Goal: Task Accomplishment & Management: Use online tool/utility

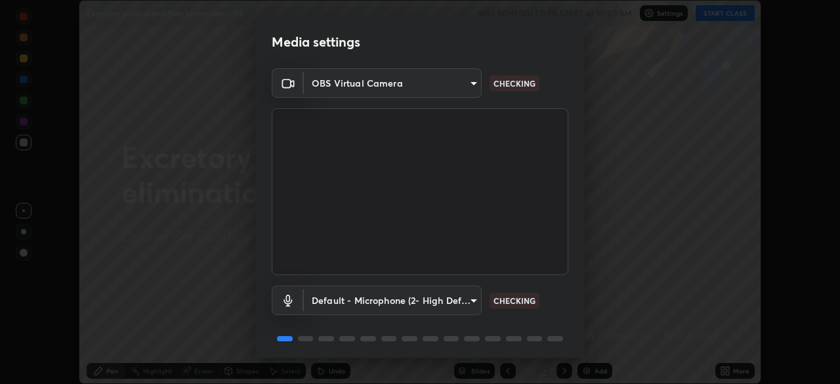
scroll to position [47, 0]
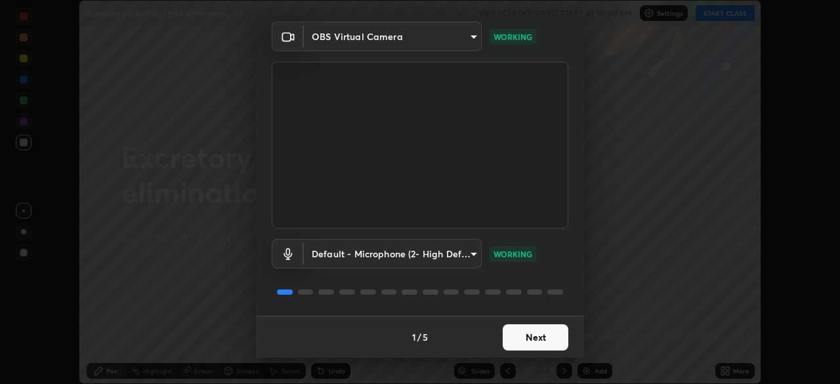
click at [532, 331] on button "Next" at bounding box center [535, 337] width 66 height 26
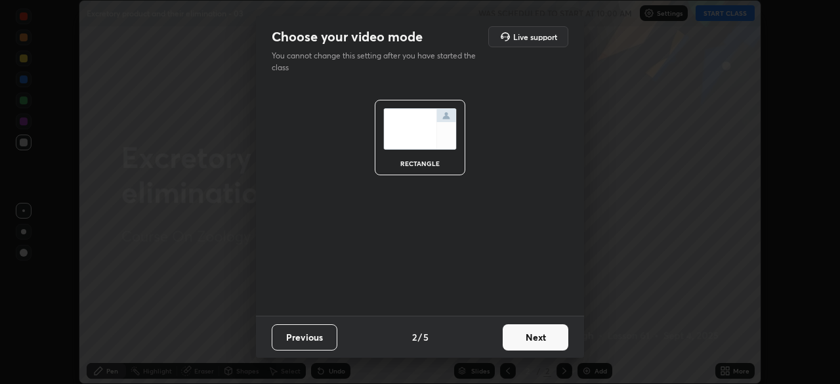
scroll to position [0, 0]
click at [534, 335] on button "Next" at bounding box center [535, 337] width 66 height 26
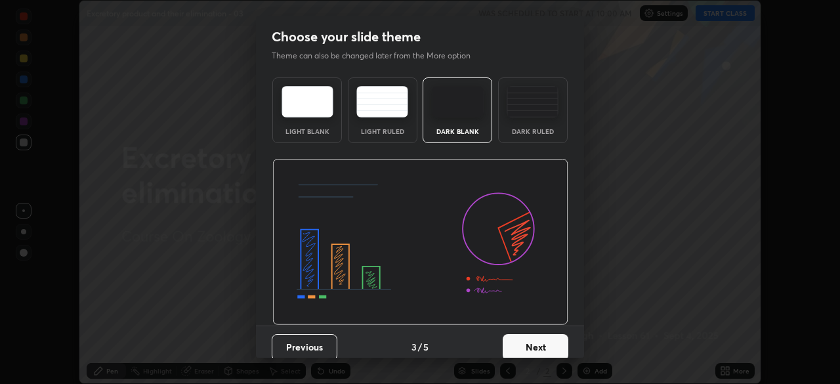
click at [537, 340] on button "Next" at bounding box center [535, 347] width 66 height 26
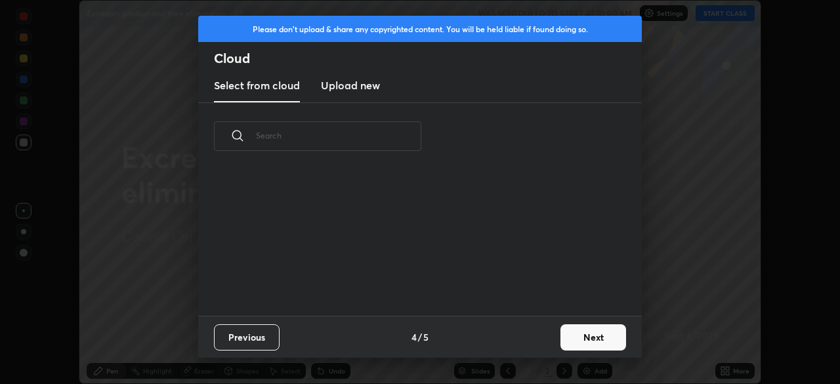
click at [560, 342] on button "Next" at bounding box center [593, 337] width 66 height 26
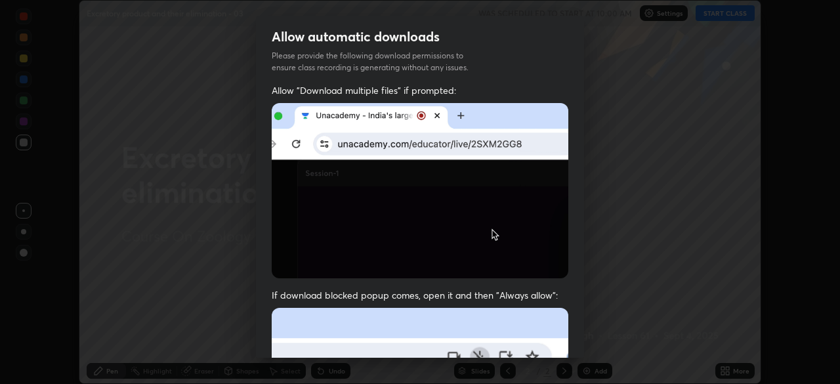
click at [572, 341] on div "Allow "Download multiple files" if prompted: If download blocked popup comes, o…" at bounding box center [420, 360] width 328 height 552
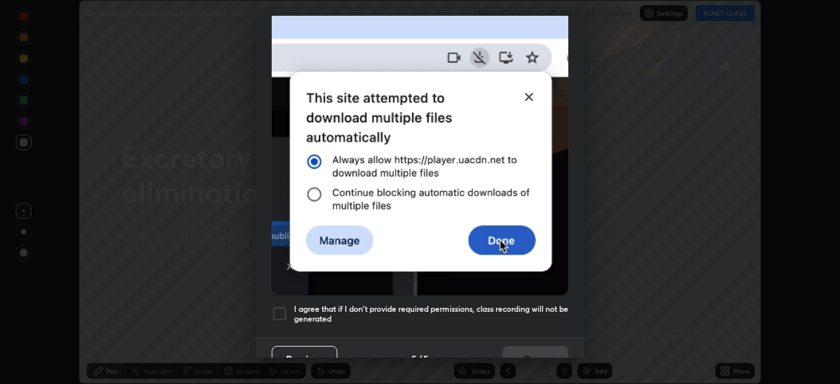
scroll to position [314, 0]
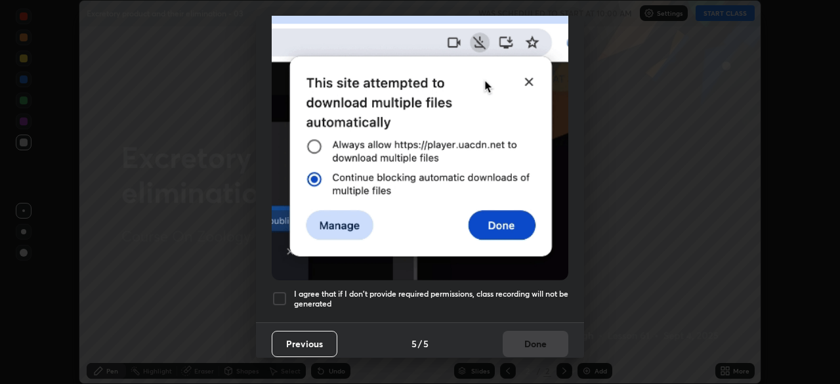
click at [514, 297] on h5 "I agree that if I don't provide required permissions, class recording will not …" at bounding box center [431, 299] width 274 height 20
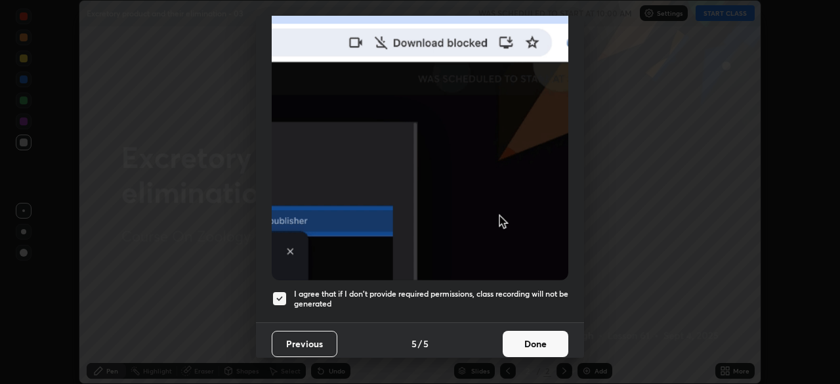
click at [527, 335] on button "Done" at bounding box center [535, 344] width 66 height 26
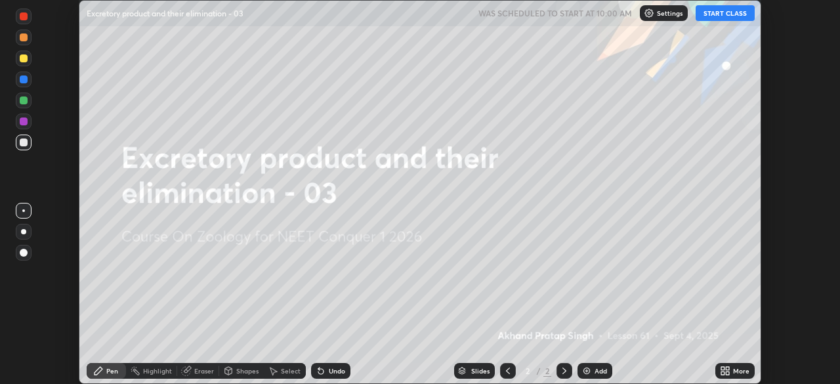
click at [705, 15] on button "START CLASS" at bounding box center [724, 13] width 59 height 16
click at [723, 368] on icon at bounding box center [722, 368] width 3 height 3
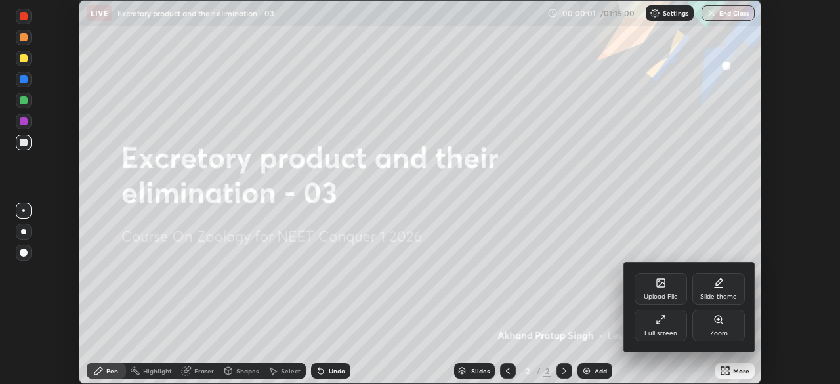
click at [660, 290] on div "Upload File" at bounding box center [660, 288] width 52 height 31
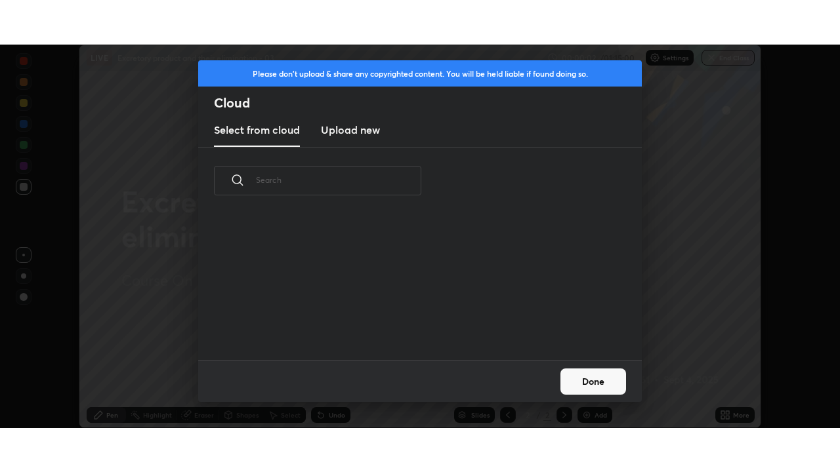
scroll to position [146, 421]
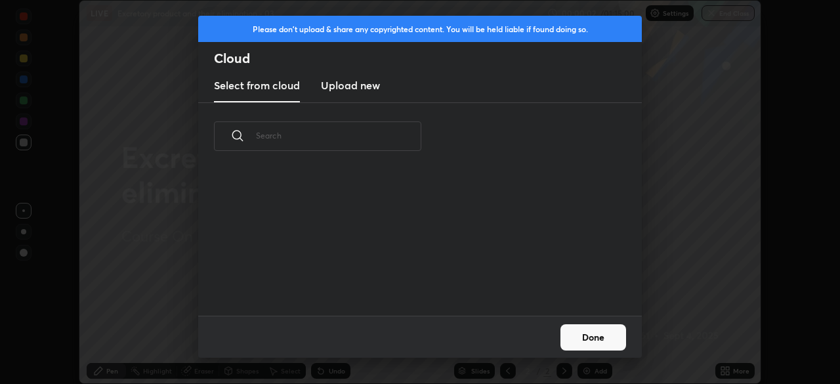
click at [345, 89] on h3 "Upload new" at bounding box center [350, 85] width 59 height 16
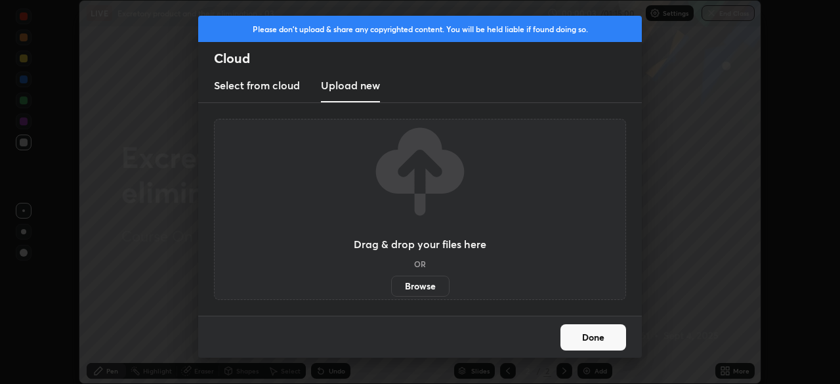
click at [418, 287] on label "Browse" at bounding box center [420, 285] width 58 height 21
click at [391, 287] on input "Browse" at bounding box center [391, 285] width 0 height 21
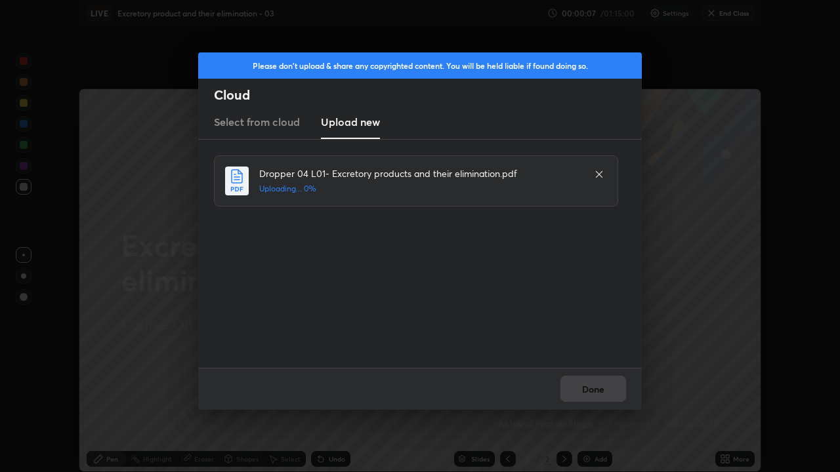
scroll to position [472, 840]
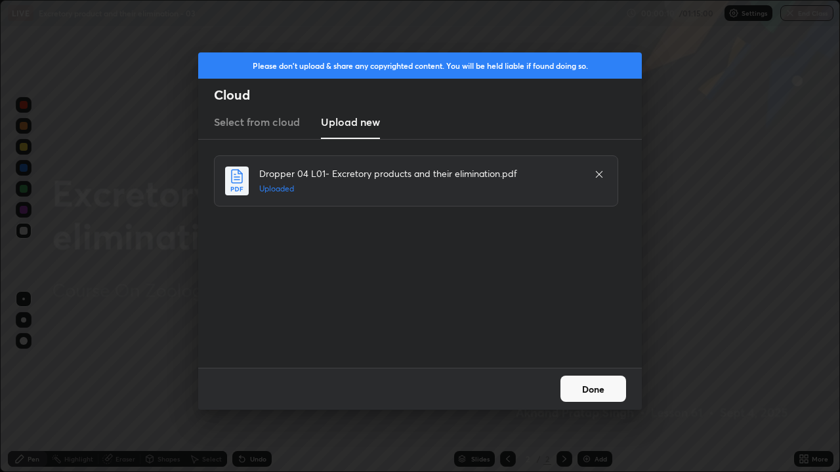
click at [597, 383] on button "Done" at bounding box center [593, 389] width 66 height 26
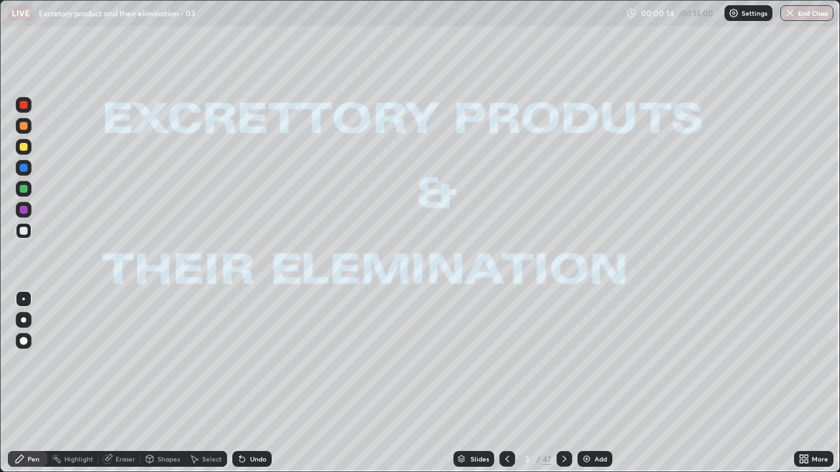
click at [482, 383] on div "Slides" at bounding box center [473, 459] width 41 height 16
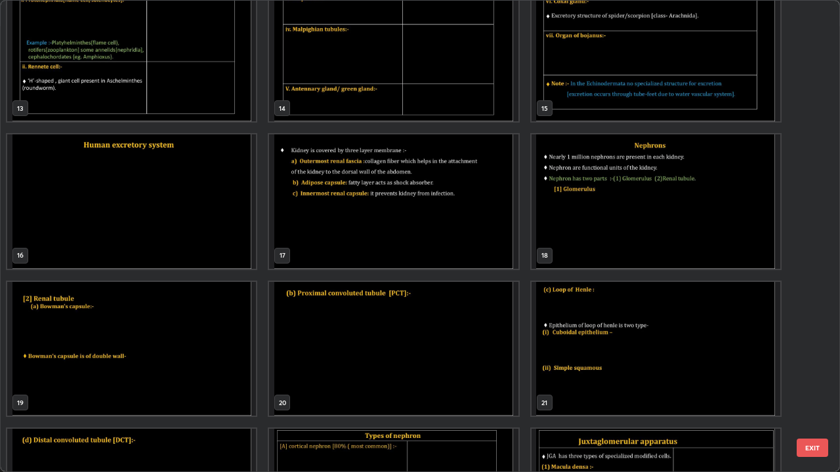
scroll to position [565, 0]
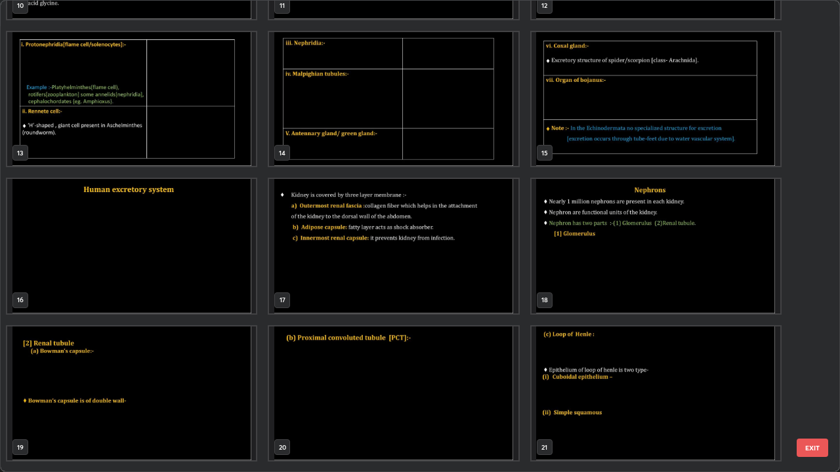
click at [587, 279] on img "grid" at bounding box center [655, 246] width 249 height 134
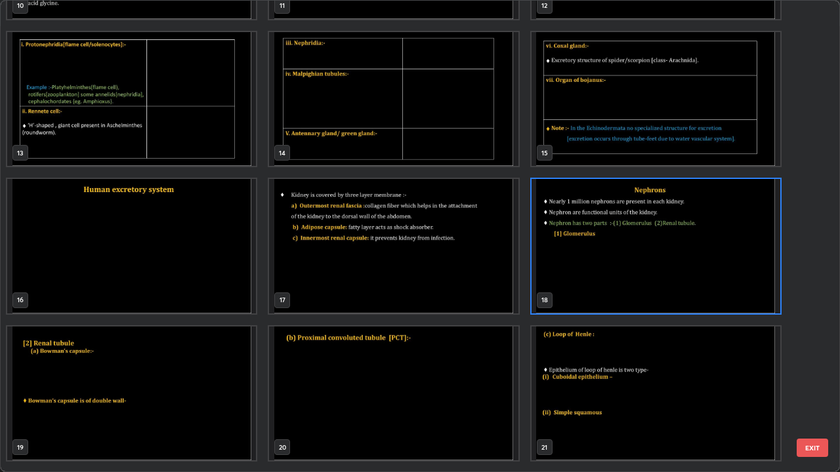
click at [592, 282] on img "grid" at bounding box center [655, 246] width 249 height 134
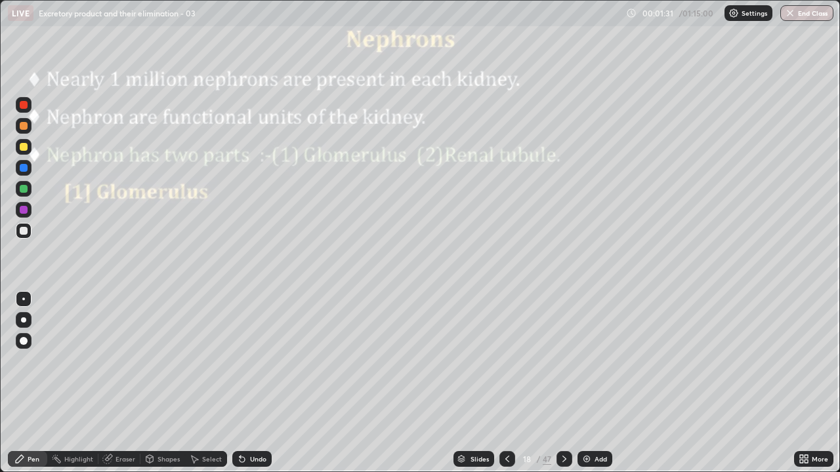
click at [587, 383] on img at bounding box center [586, 459] width 10 height 10
click at [27, 169] on div at bounding box center [24, 168] width 8 height 8
click at [24, 299] on div at bounding box center [23, 299] width 3 height 3
click at [24, 320] on div at bounding box center [23, 319] width 5 height 5
click at [162, 383] on div "Shapes" at bounding box center [168, 459] width 22 height 7
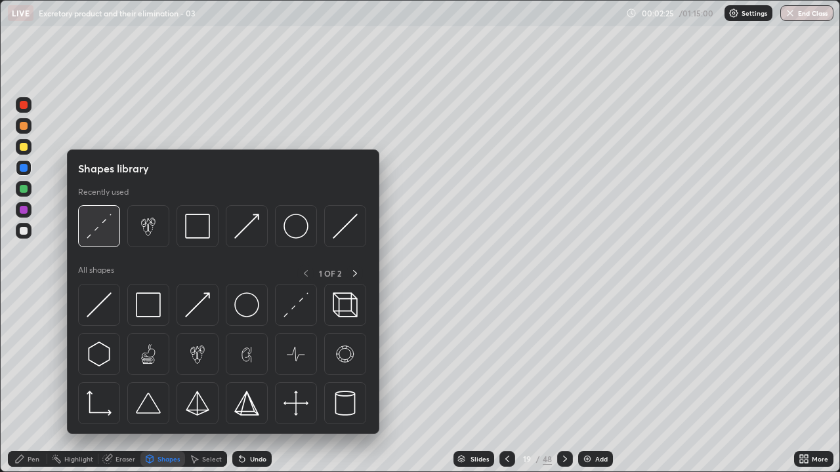
click at [108, 226] on img at bounding box center [99, 226] width 25 height 25
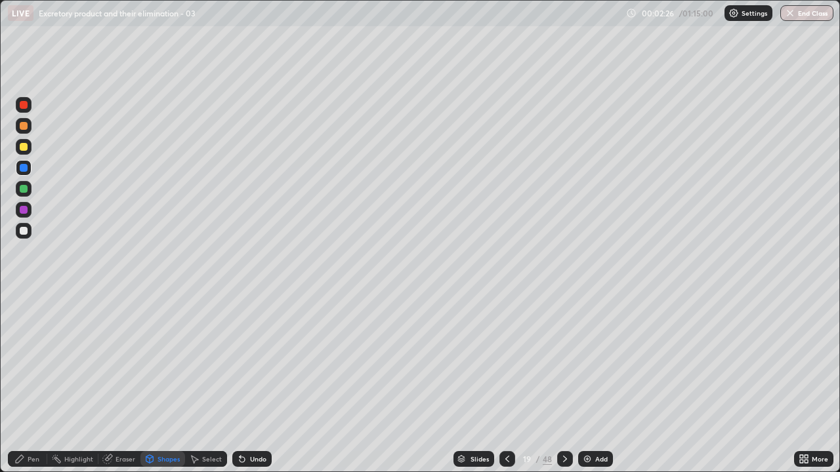
click at [24, 188] on div at bounding box center [24, 189] width 8 height 8
click at [207, 383] on div "Select" at bounding box center [212, 459] width 20 height 7
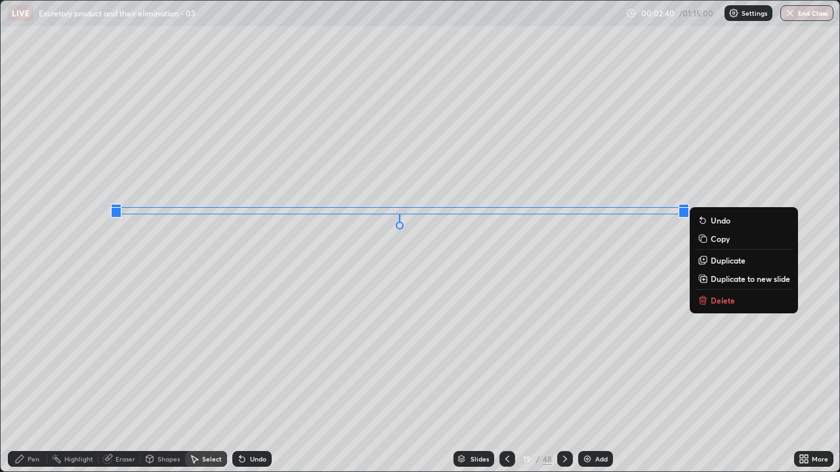
click at [218, 323] on div "0 ° Undo Copy Duplicate Duplicate to new slide Delete" at bounding box center [420, 236] width 838 height 471
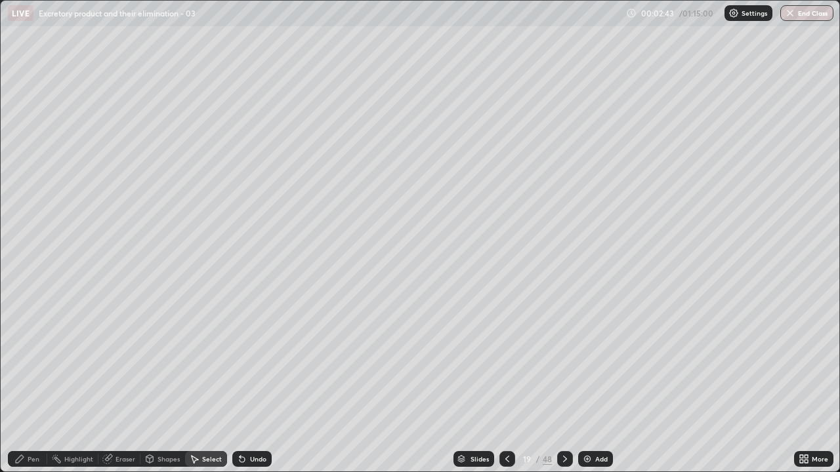
click at [36, 383] on div "Pen" at bounding box center [27, 459] width 39 height 16
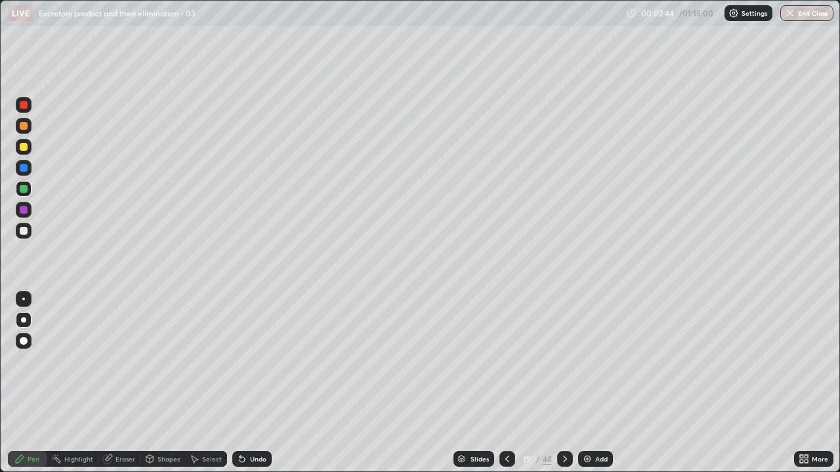
click at [27, 106] on div at bounding box center [24, 105] width 8 height 8
click at [24, 211] on div at bounding box center [24, 210] width 8 height 8
click at [252, 383] on div "Undo" at bounding box center [258, 459] width 16 height 7
click at [250, 383] on div "Undo" at bounding box center [258, 459] width 16 height 7
click at [24, 299] on div at bounding box center [23, 299] width 3 height 3
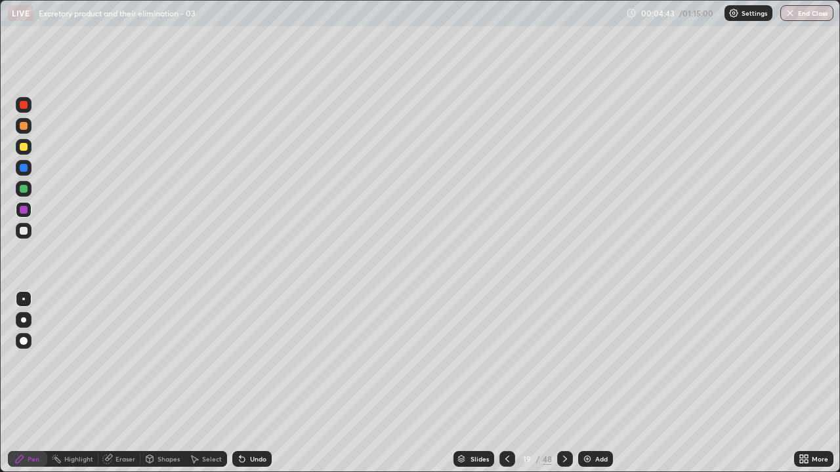
click at [24, 299] on div at bounding box center [23, 299] width 3 height 3
click at [26, 233] on div at bounding box center [24, 231] width 8 height 8
click at [25, 228] on div at bounding box center [24, 231] width 8 height 8
click at [119, 383] on div "Eraser" at bounding box center [125, 459] width 20 height 7
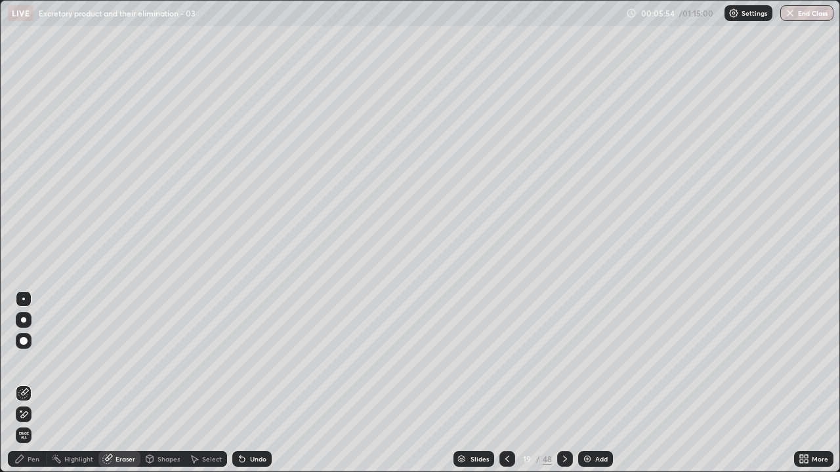
click at [26, 383] on icon at bounding box center [24, 392] width 7 height 7
click at [37, 383] on div "Pen" at bounding box center [27, 459] width 39 height 16
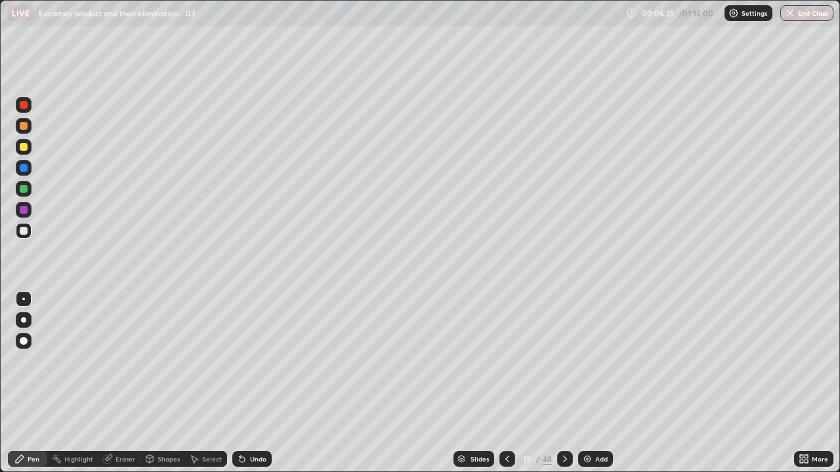
click at [24, 148] on div at bounding box center [24, 147] width 8 height 8
click at [26, 232] on div at bounding box center [24, 231] width 8 height 8
click at [24, 299] on div at bounding box center [23, 299] width 3 height 3
click at [25, 190] on div at bounding box center [24, 189] width 8 height 8
click at [26, 232] on div at bounding box center [24, 231] width 8 height 8
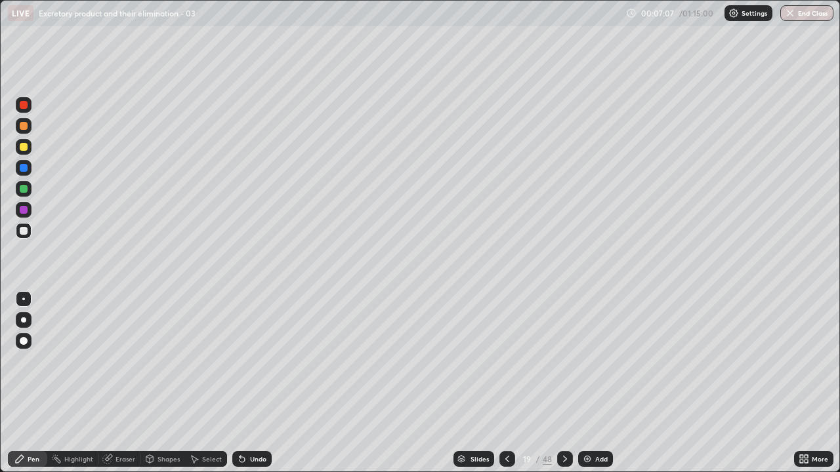
click at [23, 232] on div at bounding box center [24, 231] width 8 height 8
click at [239, 383] on icon at bounding box center [239, 456] width 1 height 1
click at [28, 191] on div at bounding box center [24, 189] width 16 height 16
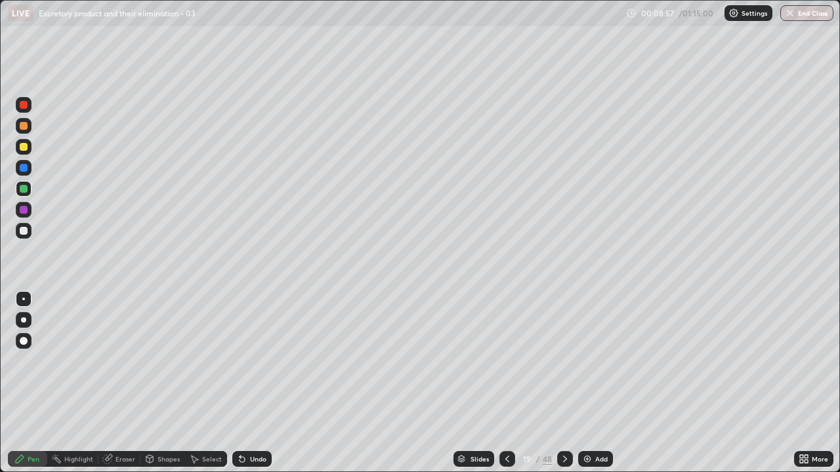
click at [31, 152] on div at bounding box center [24, 146] width 16 height 21
click at [24, 342] on div at bounding box center [24, 341] width 8 height 8
click at [30, 166] on div at bounding box center [24, 168] width 16 height 16
click at [24, 232] on div at bounding box center [24, 231] width 8 height 8
click at [28, 109] on div at bounding box center [24, 105] width 16 height 16
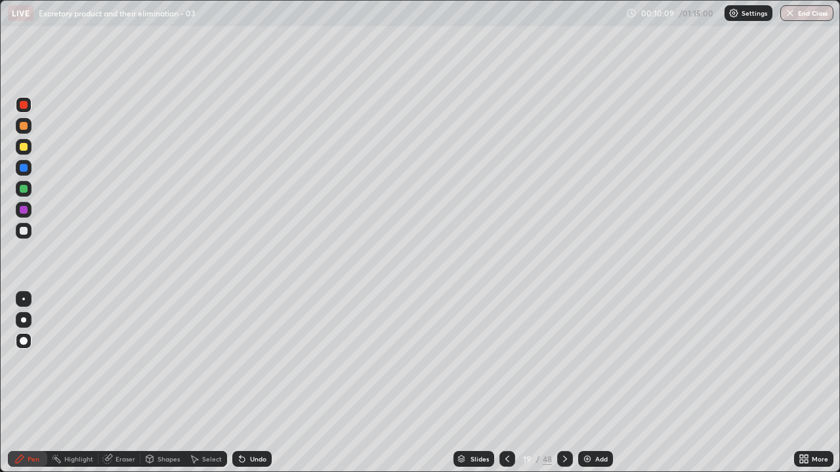
click at [24, 299] on div at bounding box center [23, 299] width 3 height 3
click at [24, 342] on div at bounding box center [24, 341] width 8 height 8
click at [29, 168] on div at bounding box center [24, 168] width 16 height 16
click at [24, 299] on div at bounding box center [23, 299] width 3 height 3
click at [24, 233] on div at bounding box center [24, 231] width 8 height 8
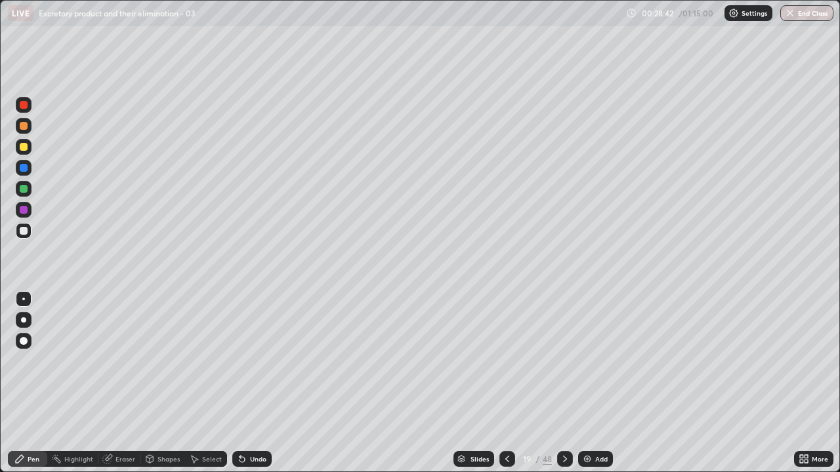
click at [565, 383] on icon at bounding box center [564, 459] width 10 height 10
click at [506, 383] on icon at bounding box center [507, 459] width 10 height 10
click at [24, 231] on div at bounding box center [24, 231] width 8 height 8
click at [26, 233] on div at bounding box center [24, 231] width 8 height 8
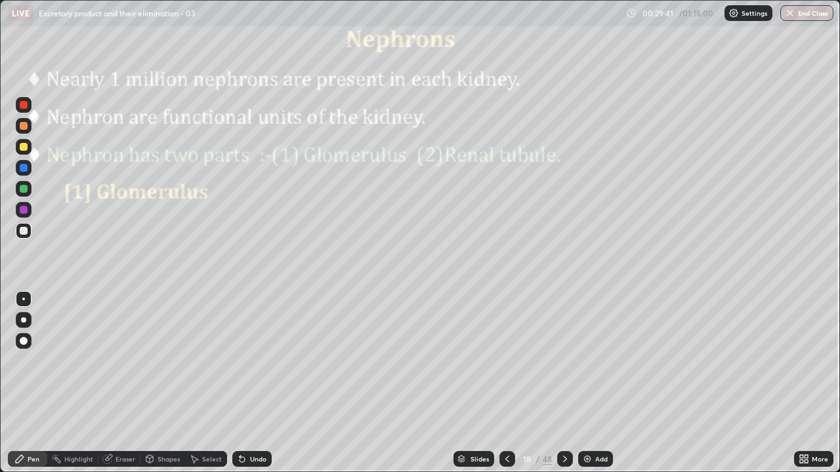
click at [24, 210] on div at bounding box center [24, 210] width 8 height 8
click at [27, 230] on div at bounding box center [24, 231] width 8 height 8
click at [24, 210] on div at bounding box center [24, 210] width 8 height 8
click at [25, 232] on div at bounding box center [24, 231] width 8 height 8
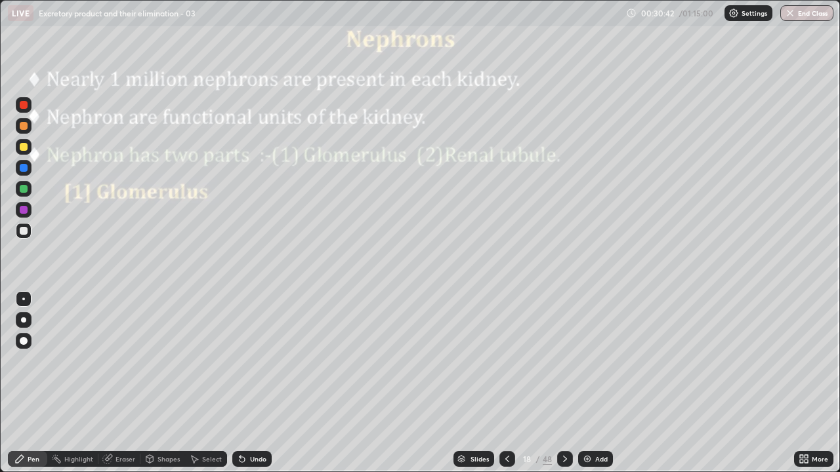
click at [261, 383] on div "Undo" at bounding box center [258, 459] width 16 height 7
click at [256, 383] on div "Undo" at bounding box center [258, 459] width 16 height 7
click at [257, 383] on div "Undo" at bounding box center [258, 459] width 16 height 7
click at [265, 383] on div "Undo" at bounding box center [251, 459] width 39 height 16
click at [26, 195] on div at bounding box center [24, 189] width 16 height 16
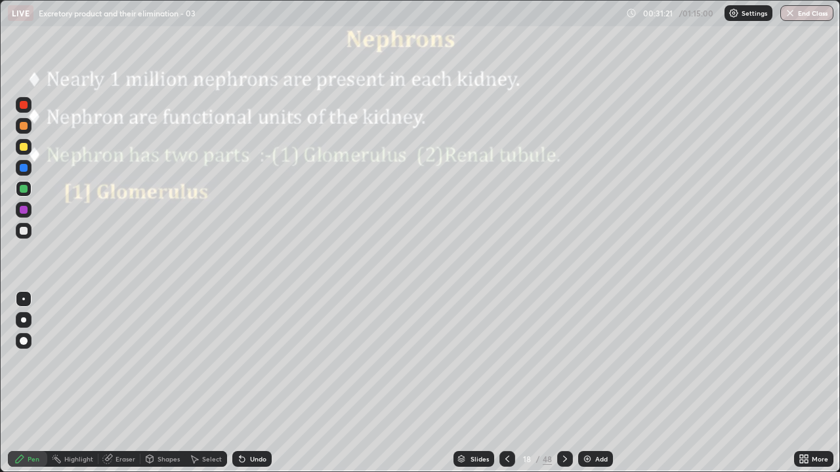
click at [241, 383] on icon at bounding box center [242, 459] width 10 height 10
click at [253, 383] on div "Undo" at bounding box center [251, 459] width 39 height 16
click at [250, 383] on div "Undo" at bounding box center [251, 459] width 39 height 16
click at [247, 383] on div "Undo" at bounding box center [251, 459] width 39 height 16
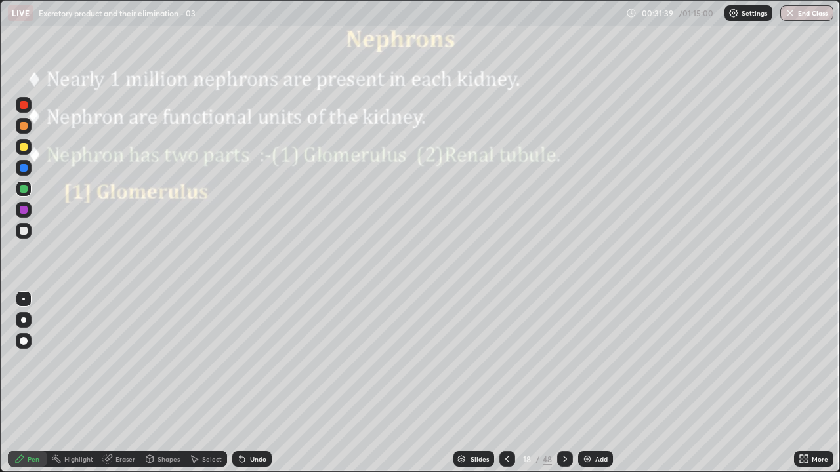
click at [246, 383] on div "Undo" at bounding box center [251, 459] width 39 height 16
click at [247, 383] on div "Undo" at bounding box center [251, 459] width 39 height 16
click at [249, 383] on div "Undo" at bounding box center [251, 459] width 39 height 16
click at [563, 383] on icon at bounding box center [564, 459] width 10 height 10
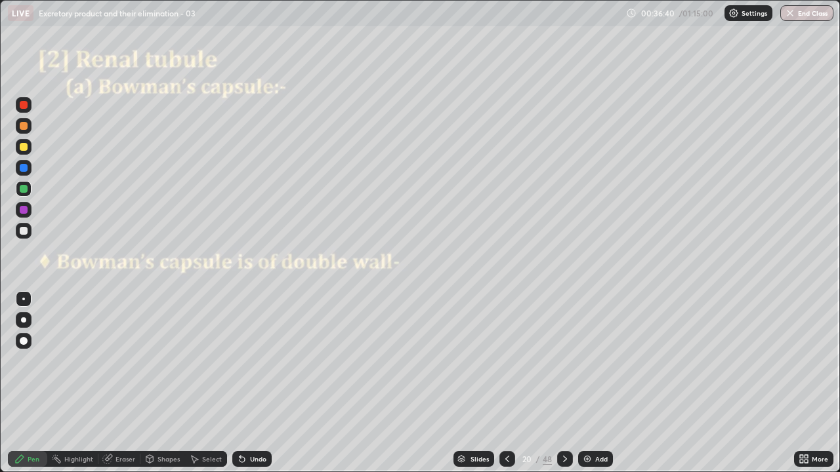
click at [24, 230] on div at bounding box center [24, 231] width 8 height 8
click at [245, 383] on div "Undo" at bounding box center [251, 459] width 39 height 16
click at [239, 383] on icon at bounding box center [239, 456] width 1 height 1
click at [239, 383] on icon at bounding box center [241, 459] width 5 height 5
click at [243, 383] on icon at bounding box center [242, 459] width 10 height 10
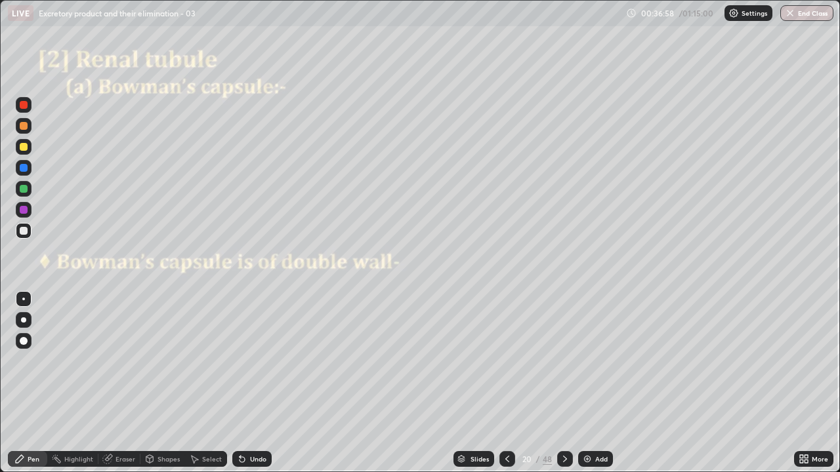
click at [250, 383] on div "Undo" at bounding box center [258, 459] width 16 height 7
click at [254, 383] on div "Undo" at bounding box center [251, 459] width 39 height 16
click at [242, 383] on icon at bounding box center [241, 459] width 5 height 5
click at [244, 383] on icon at bounding box center [242, 459] width 10 height 10
click at [25, 147] on div at bounding box center [24, 147] width 8 height 8
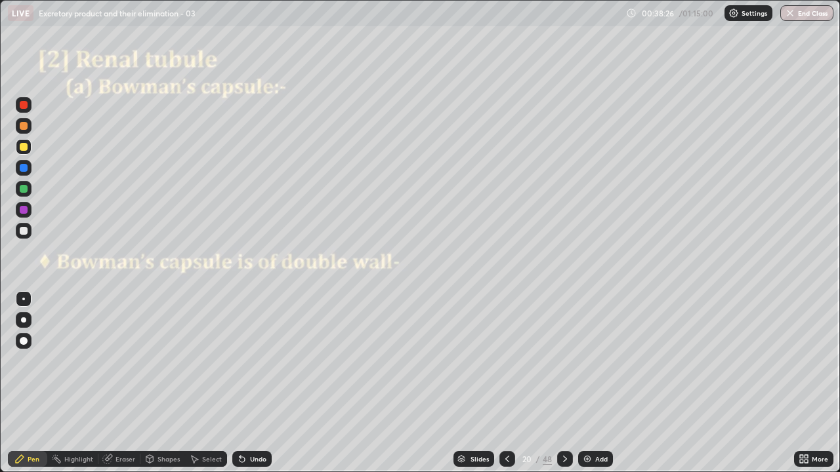
click at [26, 339] on div at bounding box center [24, 341] width 8 height 8
click at [28, 174] on div at bounding box center [24, 168] width 16 height 16
click at [24, 299] on div at bounding box center [23, 299] width 3 height 3
click at [30, 319] on div at bounding box center [24, 320] width 16 height 16
click at [30, 112] on div at bounding box center [24, 104] width 16 height 21
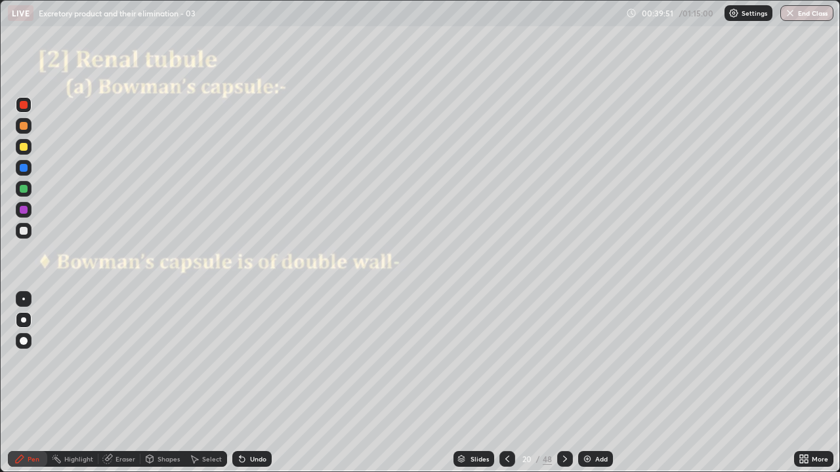
click at [28, 210] on div at bounding box center [24, 210] width 16 height 16
click at [24, 299] on div at bounding box center [23, 299] width 3 height 3
click at [250, 383] on div "Undo" at bounding box center [258, 459] width 16 height 7
click at [250, 383] on div "Undo" at bounding box center [251, 459] width 39 height 16
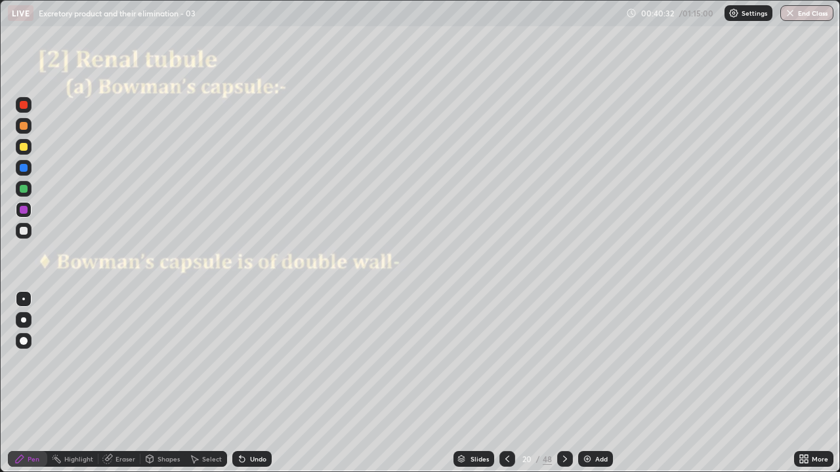
click at [252, 383] on div "Undo" at bounding box center [258, 459] width 16 height 7
click at [256, 383] on div "Undo" at bounding box center [258, 459] width 16 height 7
click at [259, 383] on div "Undo" at bounding box center [258, 459] width 16 height 7
click at [260, 383] on div "Undo" at bounding box center [258, 459] width 16 height 7
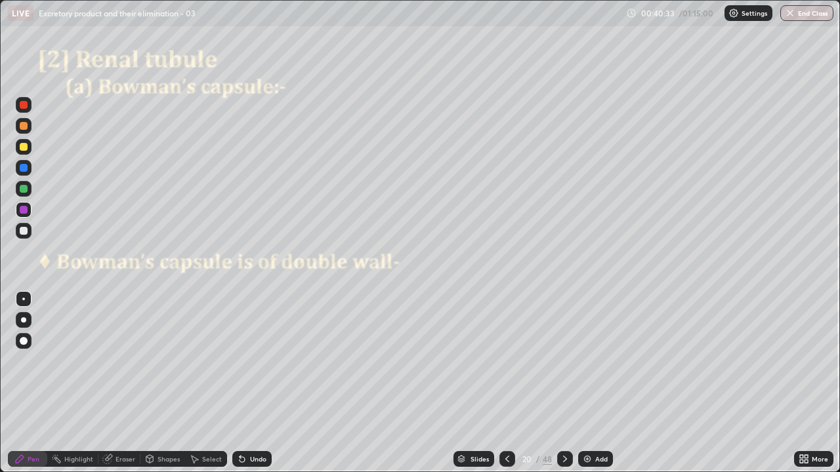
click at [267, 383] on div "Undo" at bounding box center [251, 459] width 39 height 16
click at [283, 383] on div "Slides 20 / 48 Add" at bounding box center [533, 459] width 522 height 26
click at [285, 383] on div "Slides 20 / 48 Add" at bounding box center [533, 459] width 522 height 26
click at [283, 383] on div "Slides 20 / 48 Add" at bounding box center [533, 459] width 522 height 26
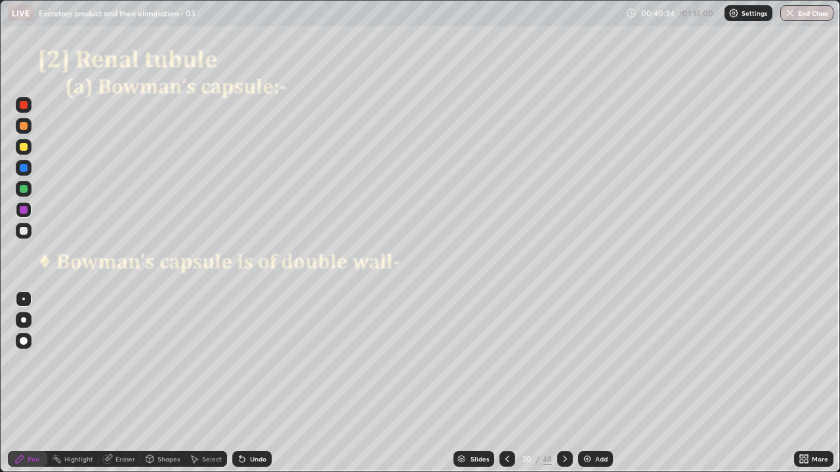
click at [282, 383] on div "Slides 20 / 48 Add" at bounding box center [533, 459] width 522 height 26
click at [266, 383] on div "Undo" at bounding box center [251, 459] width 39 height 16
click at [260, 383] on div "Undo" at bounding box center [258, 459] width 16 height 7
click at [259, 383] on div "Undo" at bounding box center [258, 459] width 16 height 7
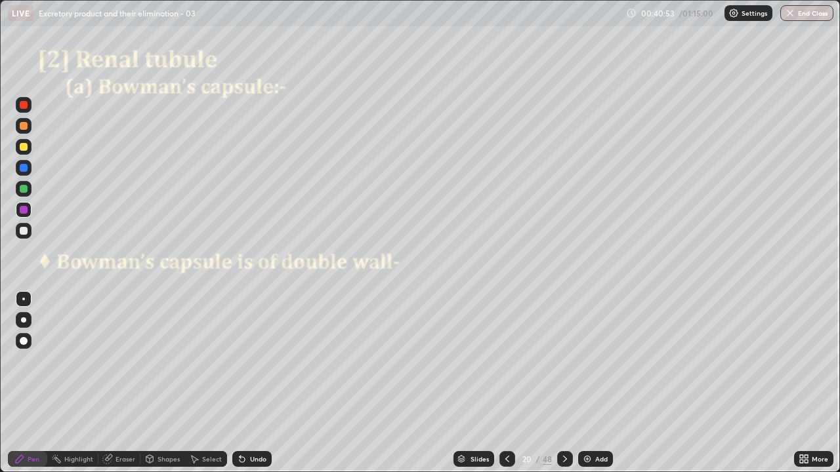
click at [26, 337] on div at bounding box center [24, 341] width 16 height 16
click at [23, 171] on div at bounding box center [24, 168] width 8 height 8
click at [24, 299] on div at bounding box center [23, 299] width 3 height 3
click at [23, 234] on div at bounding box center [24, 231] width 8 height 8
click at [29, 235] on div at bounding box center [24, 231] width 16 height 16
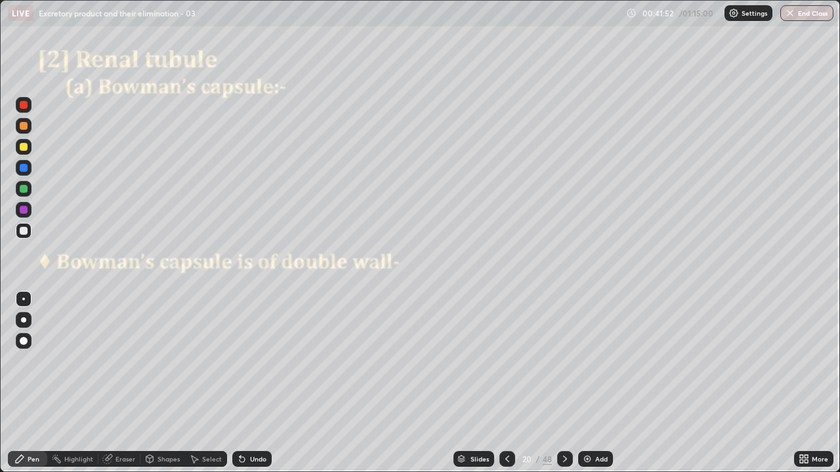
click at [29, 232] on div at bounding box center [24, 231] width 16 height 16
click at [25, 232] on div at bounding box center [24, 231] width 8 height 8
click at [24, 212] on div at bounding box center [24, 210] width 8 height 8
click at [30, 232] on div at bounding box center [24, 231] width 16 height 16
click at [246, 383] on div "Undo" at bounding box center [251, 459] width 39 height 16
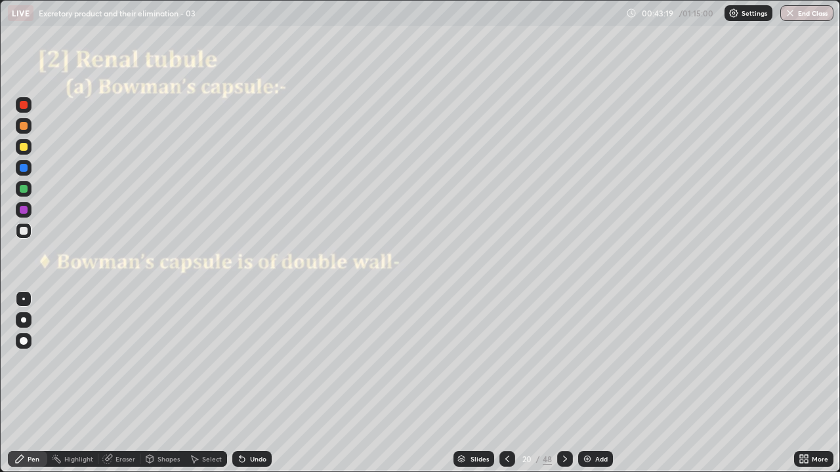
click at [250, 383] on div "Undo" at bounding box center [258, 459] width 16 height 7
click at [253, 383] on div "Undo" at bounding box center [258, 459] width 16 height 7
click at [254, 383] on div "Undo" at bounding box center [258, 459] width 16 height 7
click at [249, 383] on div "Undo" at bounding box center [251, 459] width 39 height 16
click at [252, 383] on div "Undo" at bounding box center [251, 459] width 39 height 16
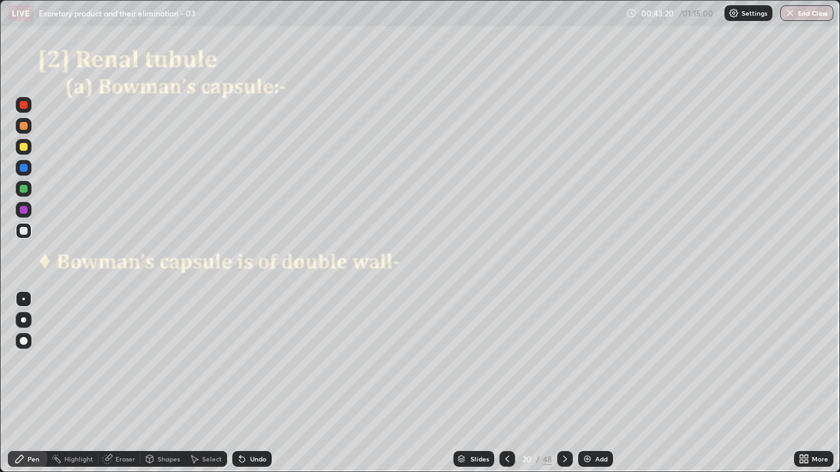
click at [253, 383] on div "Undo" at bounding box center [251, 459] width 39 height 16
click at [256, 383] on div "Undo" at bounding box center [251, 459] width 39 height 16
click at [254, 383] on div "Undo" at bounding box center [251, 459] width 39 height 16
click at [246, 383] on div "Undo" at bounding box center [251, 459] width 39 height 16
click at [25, 213] on div at bounding box center [24, 210] width 8 height 8
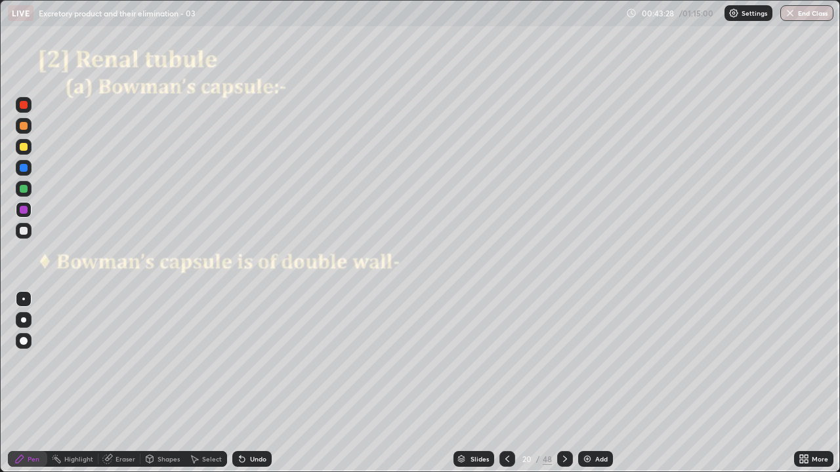
click at [241, 383] on icon at bounding box center [242, 459] width 10 height 10
click at [26, 232] on div at bounding box center [24, 231] width 8 height 8
click at [251, 383] on div "Undo" at bounding box center [258, 459] width 16 height 7
click at [250, 383] on div "Undo" at bounding box center [258, 459] width 16 height 7
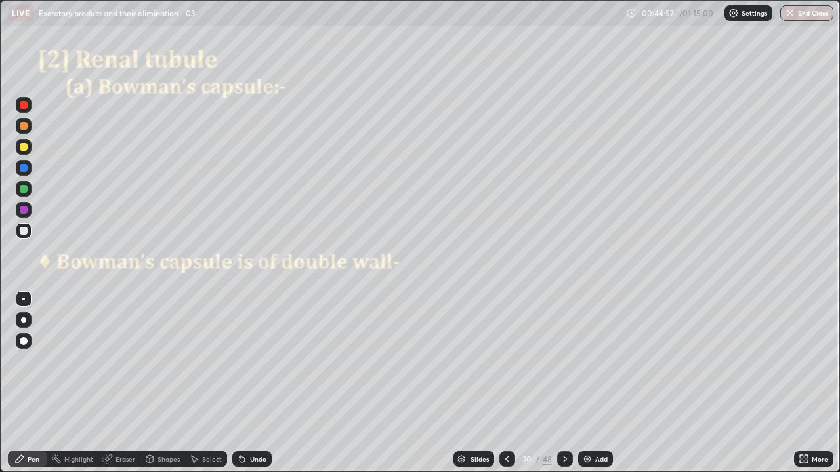
click at [24, 190] on div at bounding box center [24, 189] width 8 height 8
click at [24, 232] on div at bounding box center [24, 231] width 8 height 8
click at [131, 383] on div "Eraser" at bounding box center [119, 459] width 42 height 26
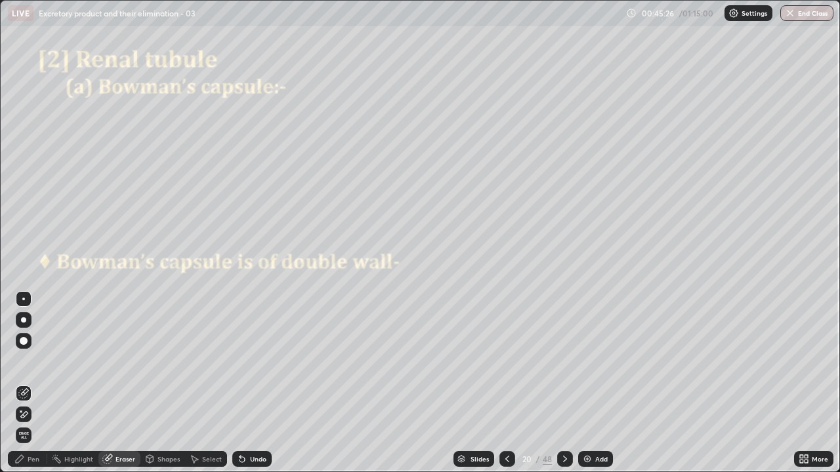
click at [35, 383] on div "Pen" at bounding box center [34, 459] width 12 height 7
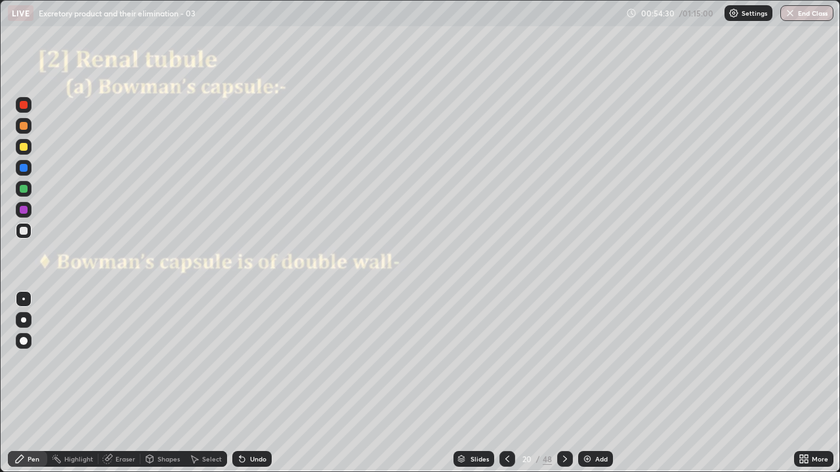
click at [563, 383] on icon at bounding box center [564, 459] width 10 height 10
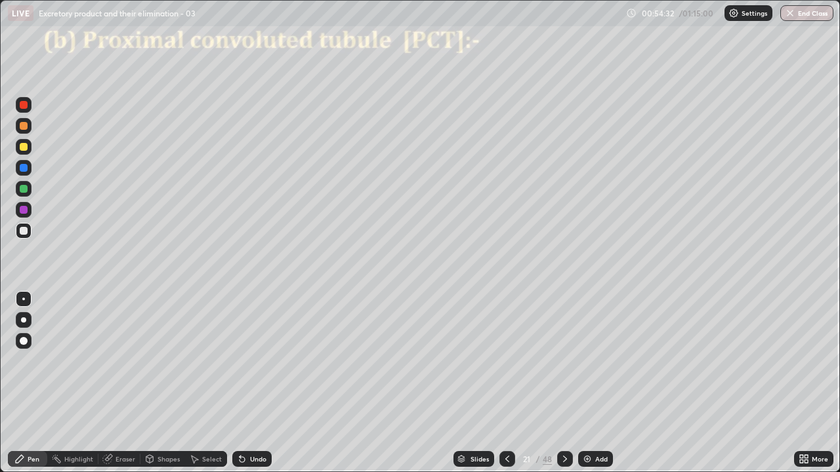
click at [506, 383] on icon at bounding box center [507, 459] width 10 height 10
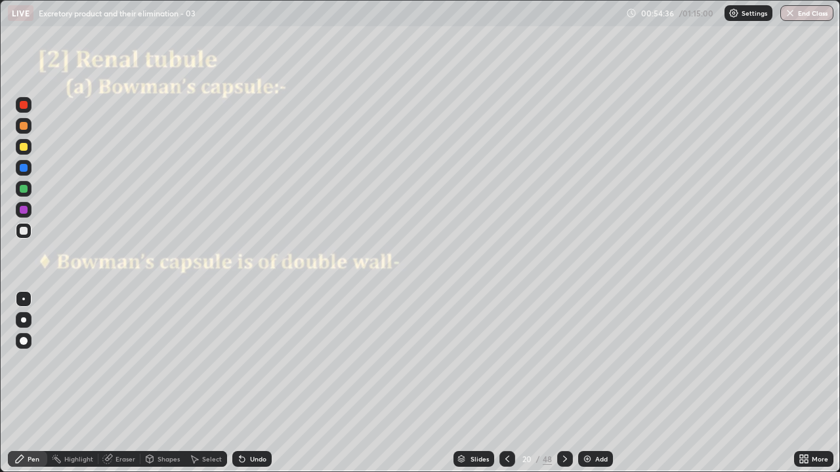
click at [564, 383] on icon at bounding box center [564, 459] width 10 height 10
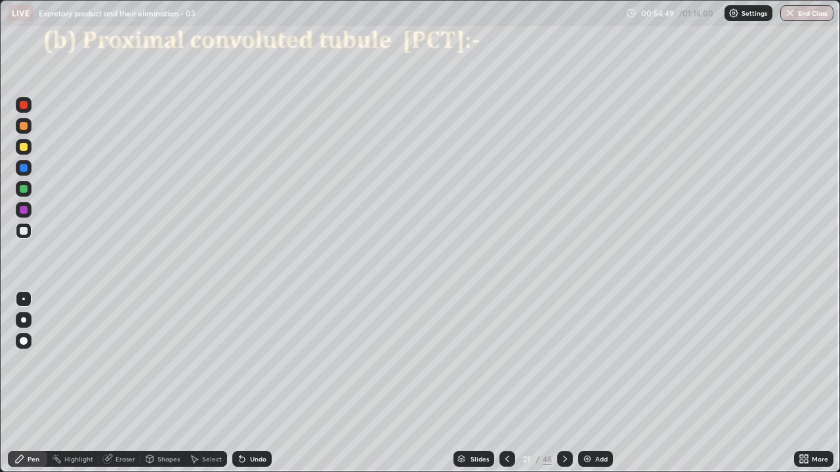
click at [25, 234] on div at bounding box center [24, 231] width 8 height 8
click at [239, 383] on icon at bounding box center [239, 456] width 1 height 1
click at [243, 383] on icon at bounding box center [242, 459] width 10 height 10
click at [244, 383] on icon at bounding box center [242, 459] width 10 height 10
click at [246, 383] on div "Undo" at bounding box center [251, 459] width 39 height 16
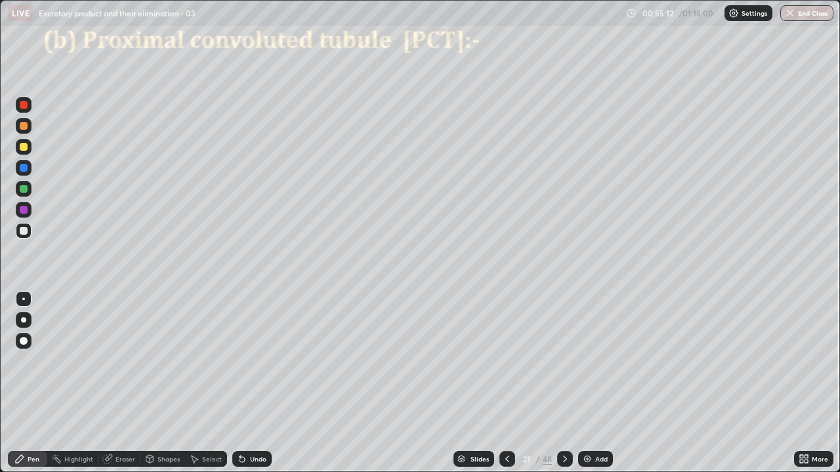
click at [246, 383] on div "Undo" at bounding box center [251, 459] width 39 height 16
click at [250, 383] on div "Undo" at bounding box center [258, 459] width 16 height 7
click at [246, 383] on div "Undo" at bounding box center [251, 459] width 39 height 16
click at [24, 169] on div at bounding box center [24, 168] width 8 height 8
click at [28, 231] on div at bounding box center [24, 231] width 16 height 16
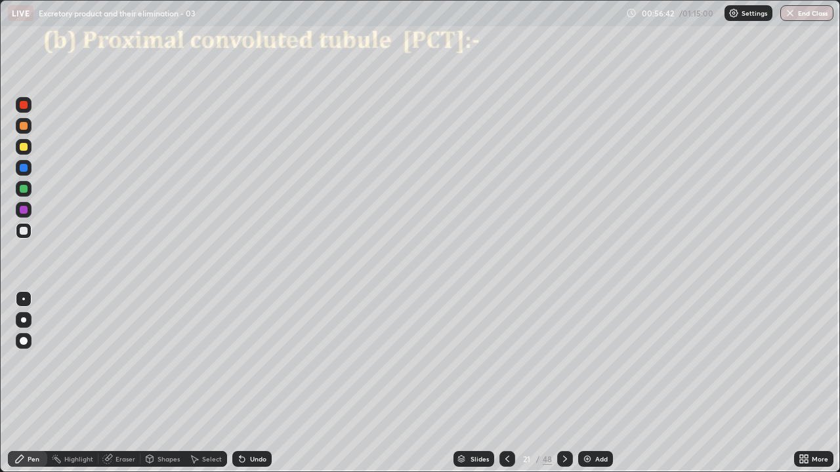
click at [256, 383] on div "Undo" at bounding box center [258, 459] width 16 height 7
click at [25, 170] on div at bounding box center [24, 168] width 8 height 8
click at [26, 320] on div at bounding box center [23, 319] width 5 height 5
click at [24, 299] on div at bounding box center [23, 299] width 3 height 3
click at [25, 228] on div at bounding box center [24, 231] width 8 height 8
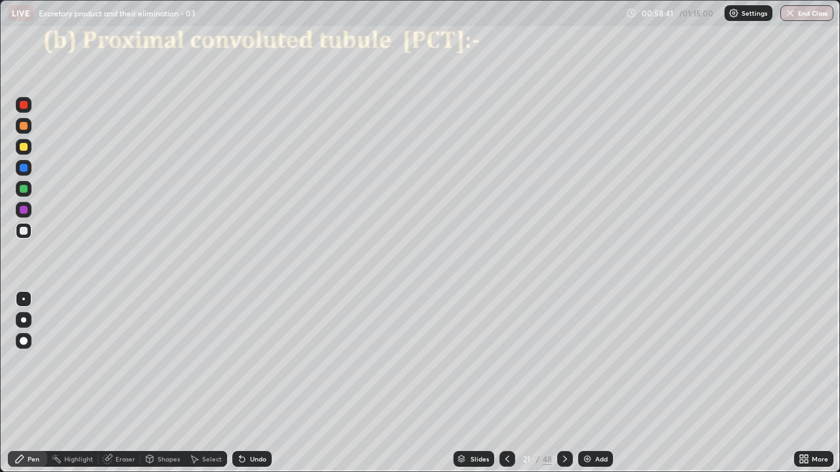
click at [25, 213] on div at bounding box center [24, 210] width 8 height 8
click at [565, 383] on div at bounding box center [565, 459] width 16 height 16
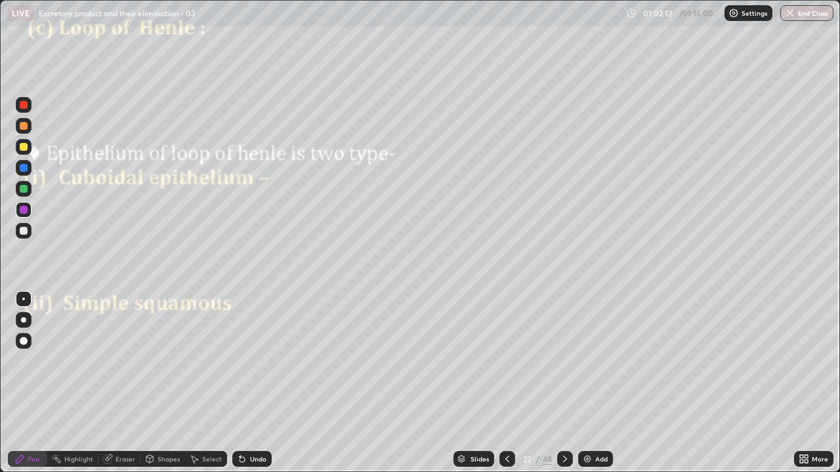
click at [26, 233] on div at bounding box center [24, 231] width 8 height 8
click at [24, 341] on div at bounding box center [24, 341] width 8 height 8
click at [25, 171] on div at bounding box center [24, 168] width 8 height 8
click at [260, 383] on div "Undo" at bounding box center [258, 459] width 16 height 7
click at [263, 383] on div "Undo" at bounding box center [258, 459] width 16 height 7
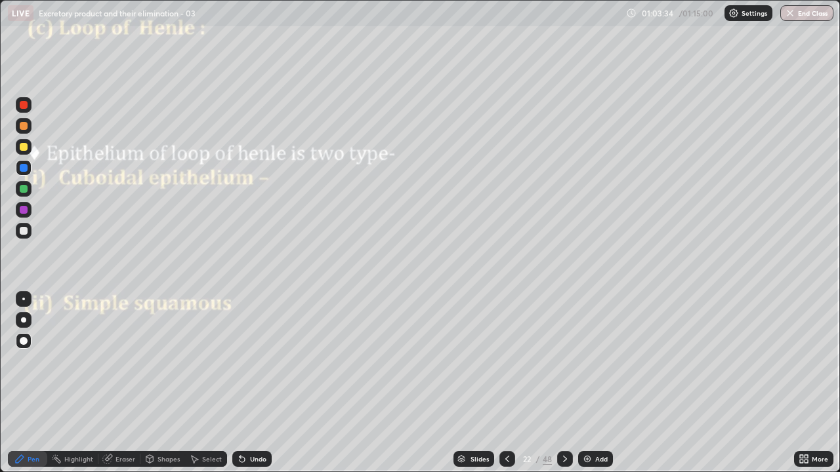
click at [257, 383] on div "Undo" at bounding box center [258, 459] width 16 height 7
click at [24, 299] on div at bounding box center [23, 299] width 3 height 3
click at [268, 383] on div "Undo" at bounding box center [251, 459] width 39 height 16
click at [266, 383] on div "Undo" at bounding box center [251, 459] width 39 height 16
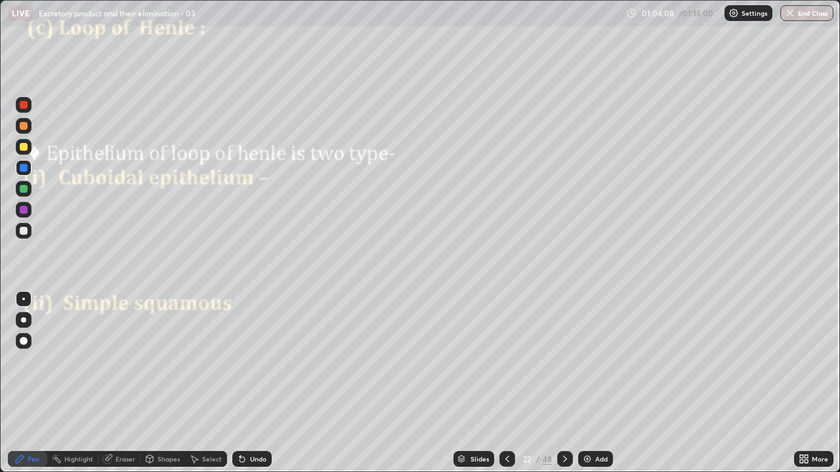
click at [268, 383] on div "Undo" at bounding box center [251, 459] width 39 height 16
click at [260, 383] on div "Undo" at bounding box center [251, 459] width 39 height 16
click at [24, 189] on div at bounding box center [24, 189] width 8 height 8
click at [165, 383] on div "Shapes" at bounding box center [168, 459] width 22 height 7
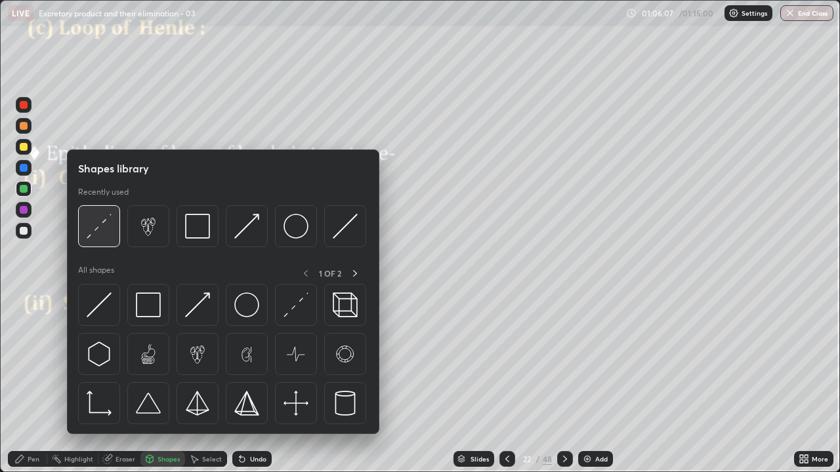
click at [110, 228] on img at bounding box center [99, 226] width 25 height 25
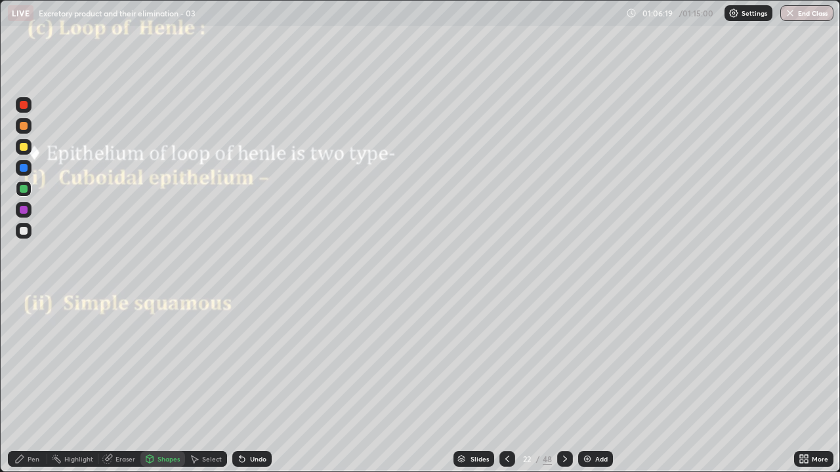
click at [31, 383] on div "Pen" at bounding box center [34, 459] width 12 height 7
click at [25, 216] on div at bounding box center [24, 210] width 16 height 16
click at [24, 168] on div at bounding box center [24, 168] width 8 height 8
click at [24, 231] on div at bounding box center [24, 231] width 8 height 8
click at [24, 126] on div at bounding box center [24, 126] width 8 height 8
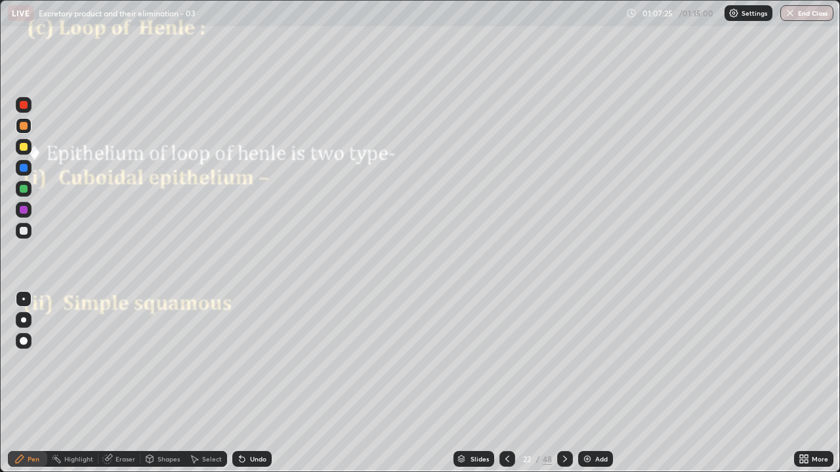
click at [30, 228] on div at bounding box center [24, 231] width 16 height 16
click at [29, 208] on div at bounding box center [24, 210] width 16 height 16
click at [29, 232] on div at bounding box center [24, 231] width 16 height 16
click at [28, 132] on div at bounding box center [24, 126] width 16 height 16
click at [28, 212] on div at bounding box center [24, 210] width 16 height 16
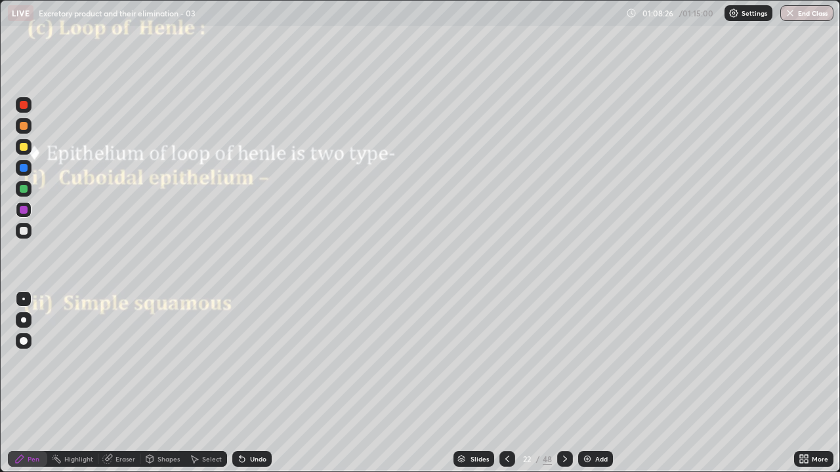
click at [29, 232] on div at bounding box center [24, 231] width 16 height 16
click at [28, 129] on div at bounding box center [24, 126] width 16 height 16
click at [26, 171] on div at bounding box center [24, 168] width 8 height 8
click at [24, 192] on div at bounding box center [24, 189] width 8 height 8
click at [26, 231] on div at bounding box center [24, 231] width 8 height 8
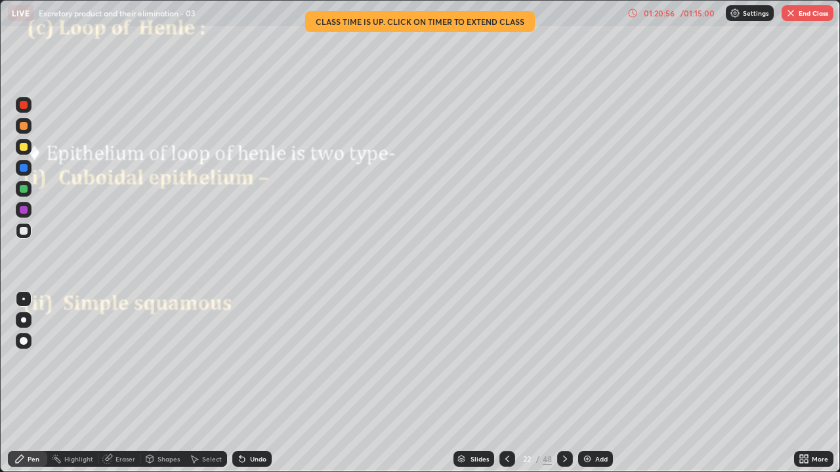
click at [794, 18] on img "button" at bounding box center [790, 13] width 10 height 10
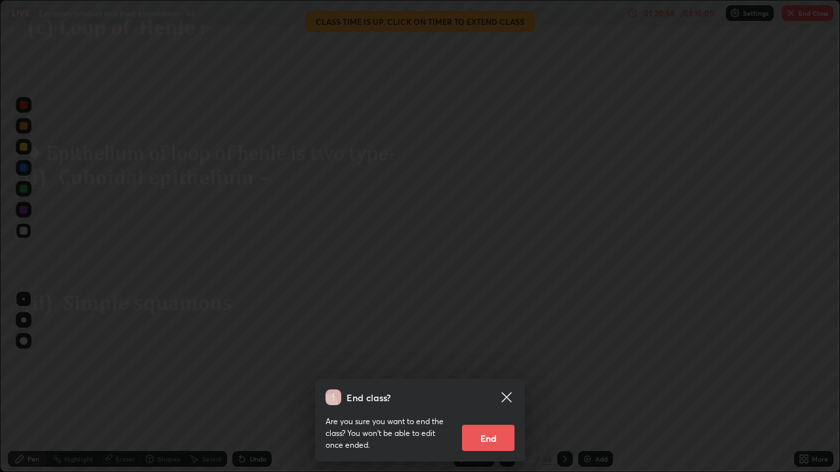
click at [494, 383] on button "End" at bounding box center [488, 438] width 52 height 26
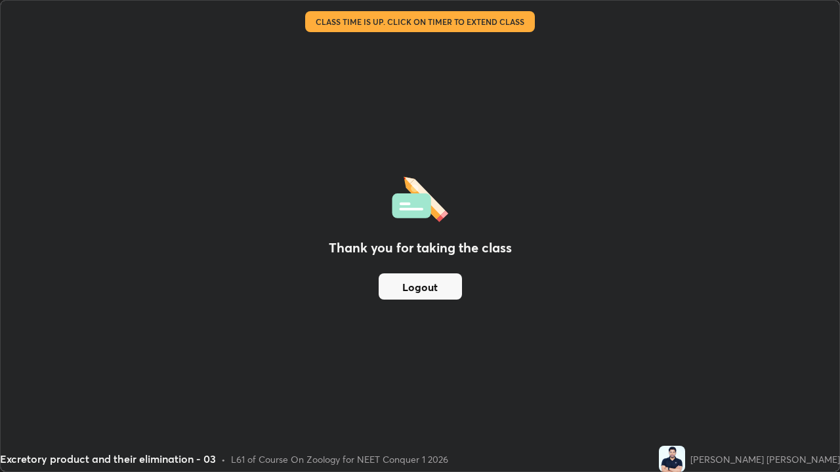
click at [422, 288] on button "Logout" at bounding box center [419, 287] width 83 height 26
